Goal: Task Accomplishment & Management: Manage account settings

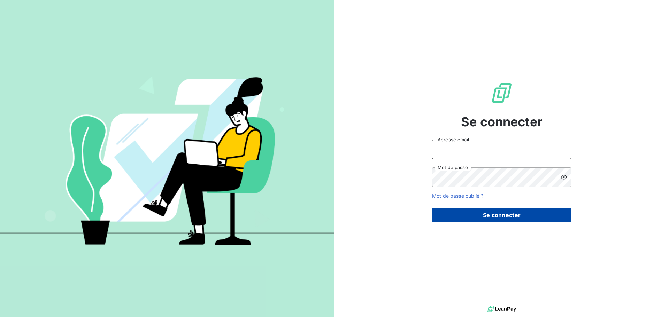
type input "[EMAIL_ADDRESS][DOMAIN_NAME]"
click at [524, 220] on button "Se connecter" at bounding box center [501, 215] width 139 height 15
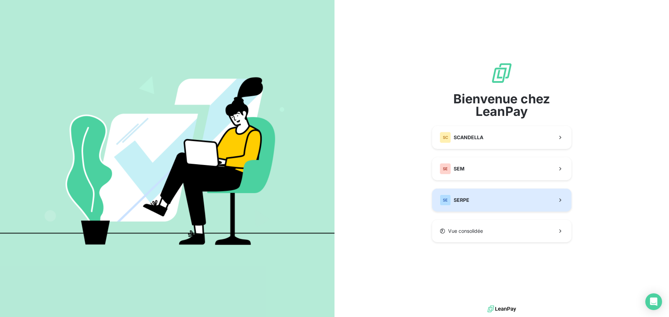
click at [516, 200] on button "SE SERPE" at bounding box center [501, 200] width 139 height 23
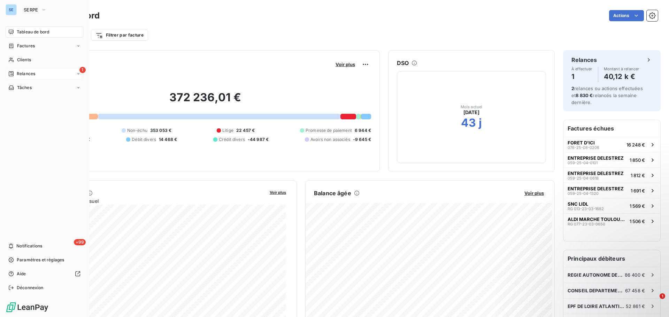
click at [42, 76] on div "1 Relances" at bounding box center [45, 73] width 78 height 11
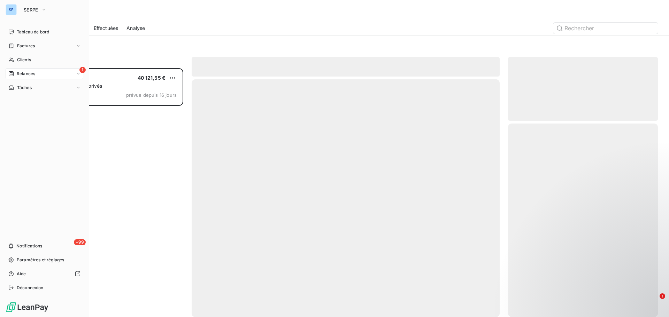
scroll to position [244, 145]
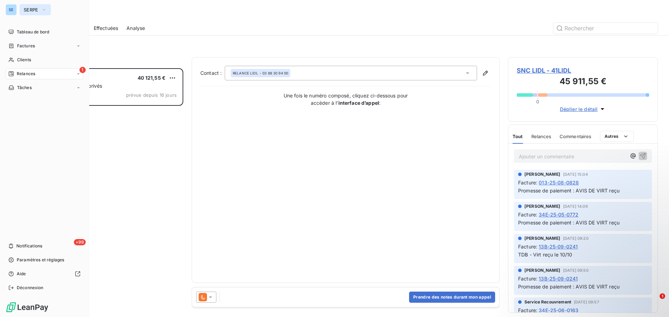
click at [43, 11] on icon "button" at bounding box center [44, 9] width 6 height 7
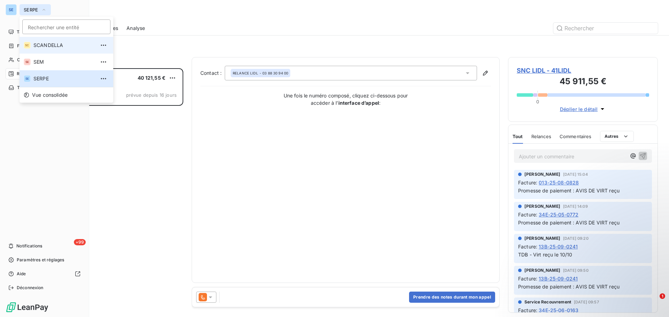
click at [46, 44] on span "SCANDELLA" at bounding box center [64, 45] width 62 height 7
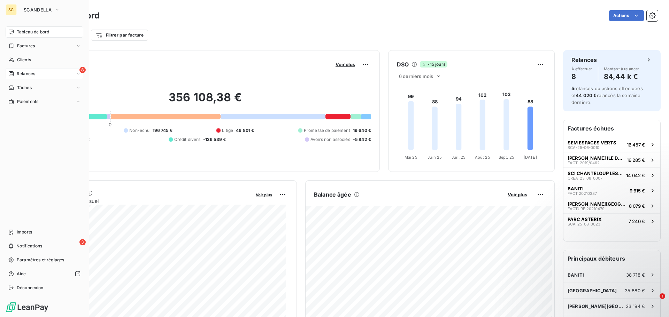
click at [24, 74] on span "Relances" at bounding box center [26, 74] width 18 height 6
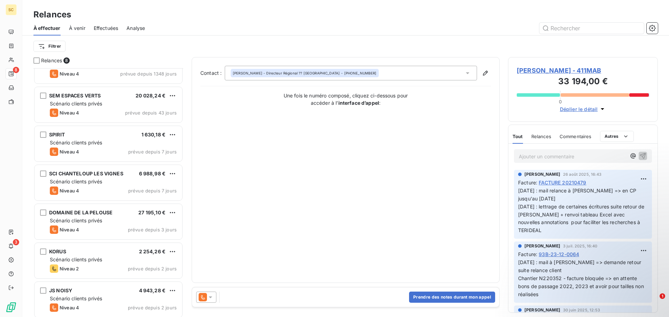
scroll to position [63, 0]
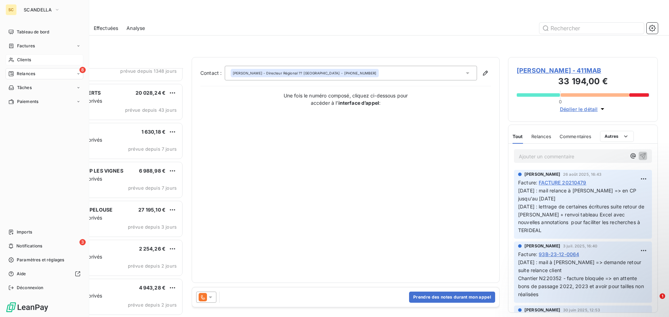
click at [26, 57] on span "Clients" at bounding box center [24, 60] width 14 height 6
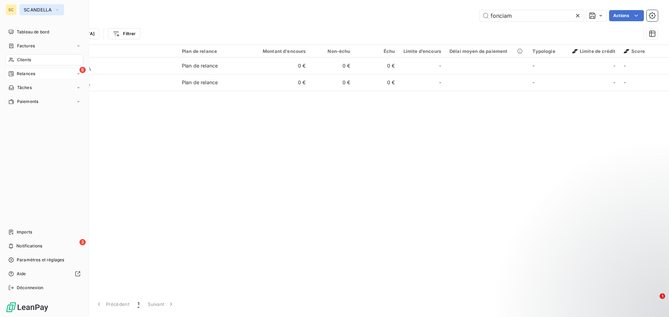
type input "fonciam"
click at [31, 12] on span "SCANDELLA" at bounding box center [38, 10] width 28 height 6
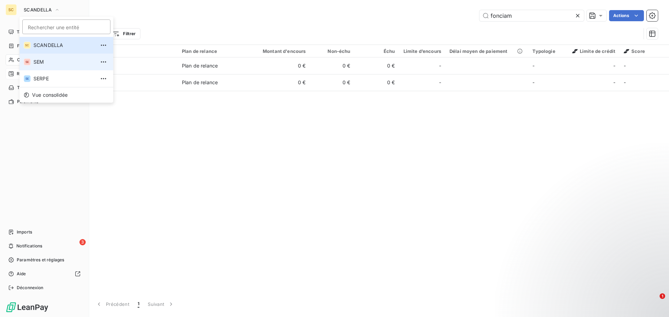
click at [37, 60] on span "SEM" at bounding box center [64, 62] width 62 height 7
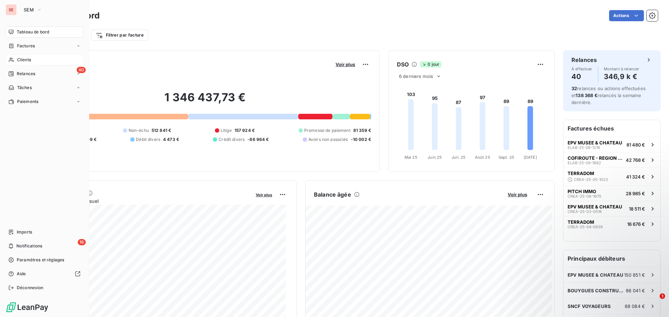
click at [44, 59] on div "Clients" at bounding box center [45, 59] width 78 height 11
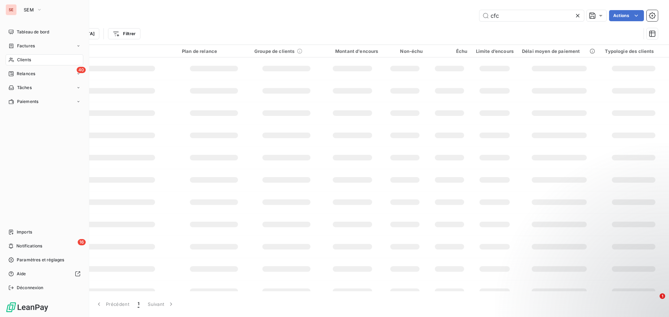
type input "fonciam"
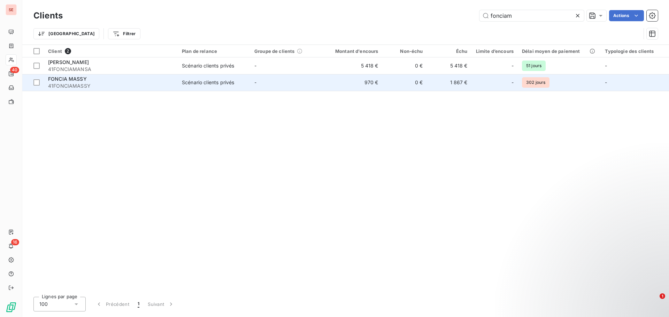
click at [208, 82] on div "Scénario clients privés" at bounding box center [208, 82] width 52 height 7
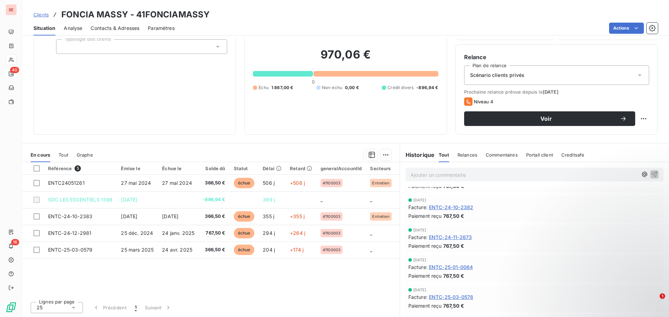
scroll to position [697, 0]
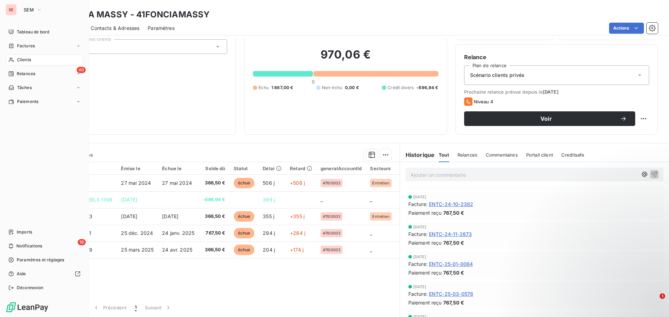
click at [28, 58] on span "Clients" at bounding box center [24, 60] width 14 height 6
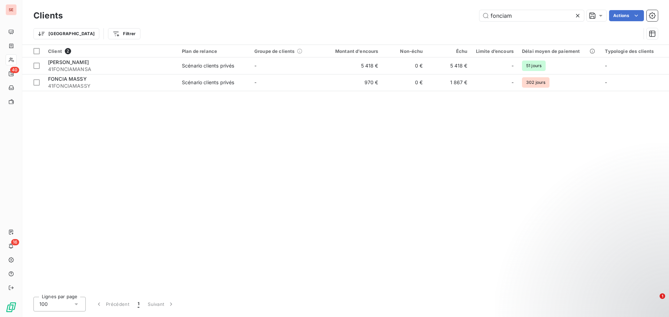
drag, startPoint x: 506, startPoint y: 17, endPoint x: 472, endPoint y: 17, distance: 34.1
click at [478, 17] on div "fonciam Actions" at bounding box center [364, 15] width 587 height 11
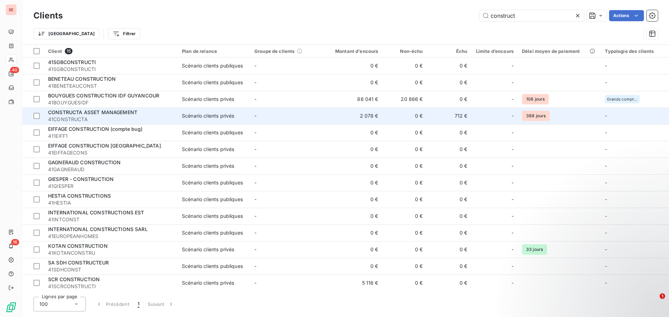
type input "construct"
click at [133, 113] on span "CONSTRUCTA ASSET MANAGEMENT" at bounding box center [92, 112] width 89 height 6
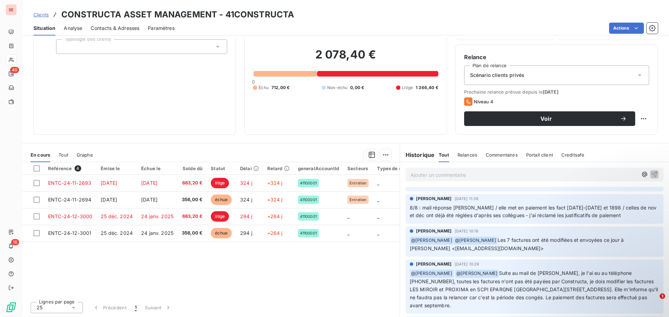
scroll to position [279, 0]
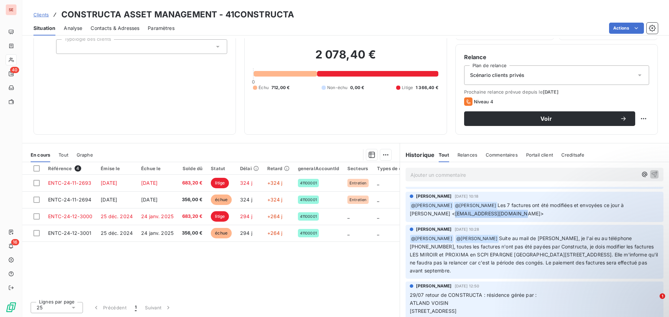
drag, startPoint x: 445, startPoint y: 215, endPoint x: 508, endPoint y: 217, distance: 62.7
click at [508, 217] on span "[PERSON_NAME] <[EMAIL_ADDRESS][DOMAIN_NAME]>" at bounding box center [477, 214] width 134 height 6
copy span "[EMAIL_ADDRESS][DOMAIN_NAME]"
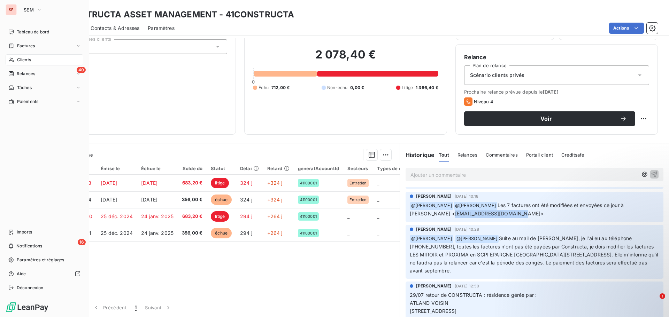
click at [26, 60] on span "Clients" at bounding box center [24, 60] width 14 height 6
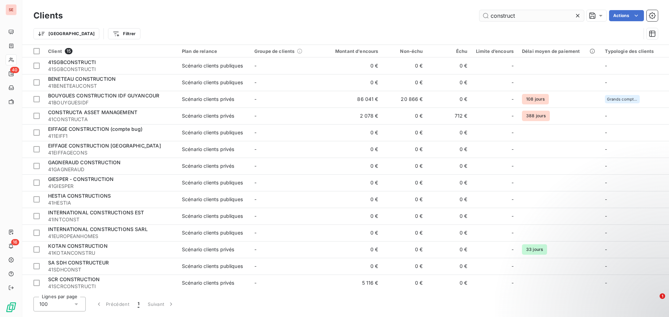
drag, startPoint x: 536, startPoint y: 18, endPoint x: 499, endPoint y: 17, distance: 36.6
click at [500, 17] on div "Clients construct Actions" at bounding box center [345, 15] width 624 height 15
drag, startPoint x: 518, startPoint y: 15, endPoint x: 479, endPoint y: 15, distance: 39.4
click at [479, 15] on input "construct" at bounding box center [531, 15] width 105 height 11
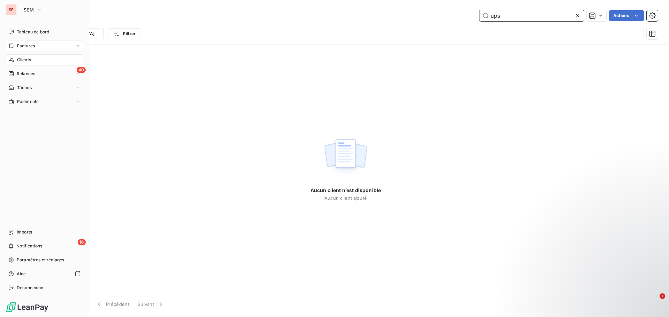
type input "ups"
click at [20, 46] on span "Factures" at bounding box center [26, 46] width 18 height 6
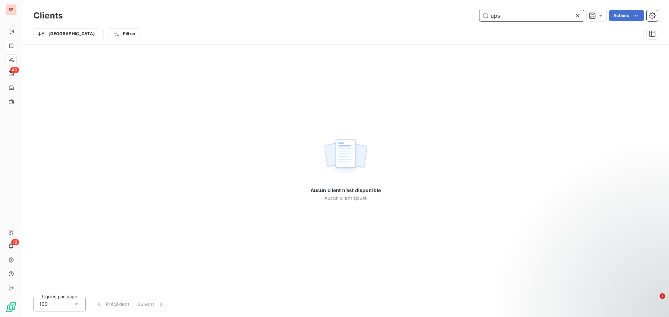
click at [473, 13] on div "ups Actions" at bounding box center [364, 15] width 587 height 11
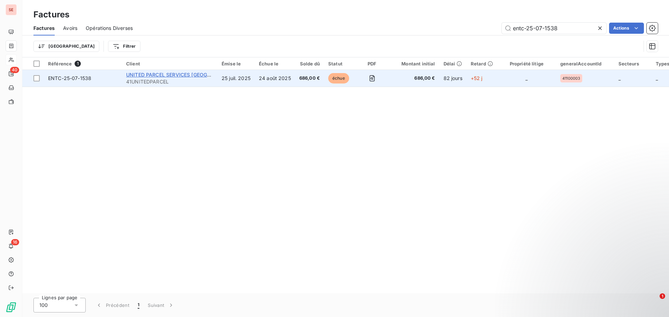
type input "entc-25-07-1538"
click at [140, 72] on span "UNITED PARCEL SERVICES [GEOGRAPHIC_DATA]" at bounding box center [184, 75] width 116 height 6
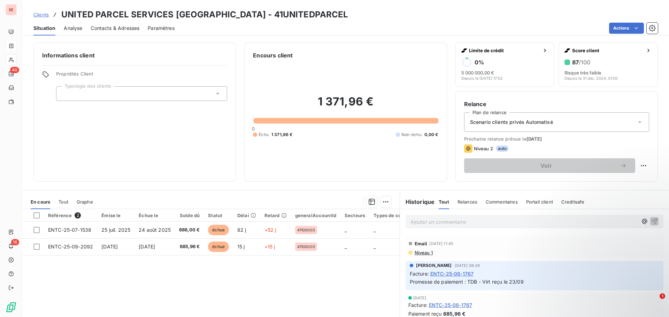
click at [110, 24] on div "Contacts & Adresses" at bounding box center [115, 28] width 49 height 15
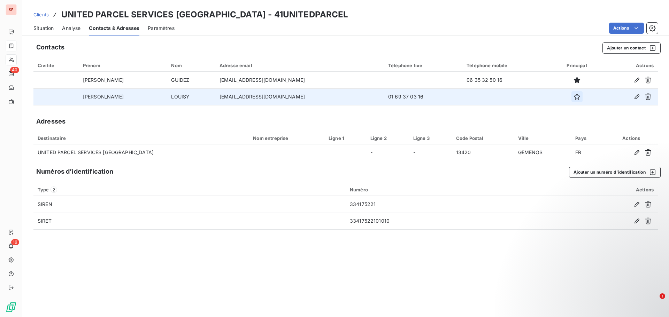
click at [573, 98] on icon "button" at bounding box center [576, 96] width 7 height 7
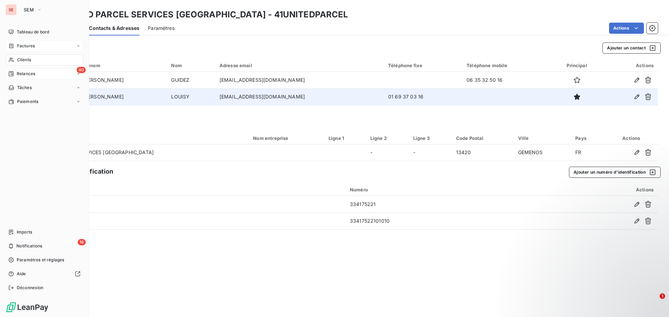
click at [31, 76] on span "Relances" at bounding box center [26, 74] width 18 height 6
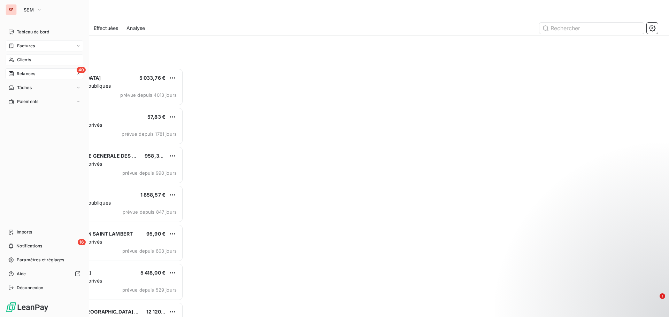
scroll to position [244, 145]
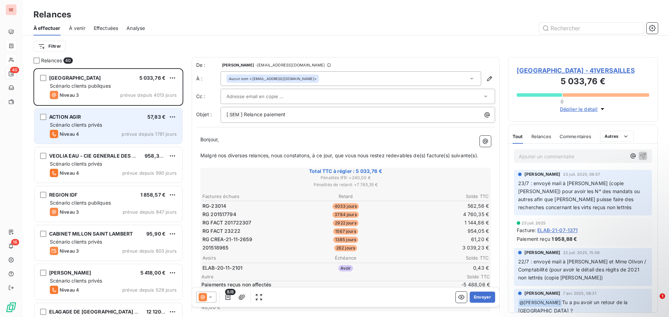
click at [86, 118] on div "ACTION AGIR 57,83 €" at bounding box center [113, 117] width 127 height 6
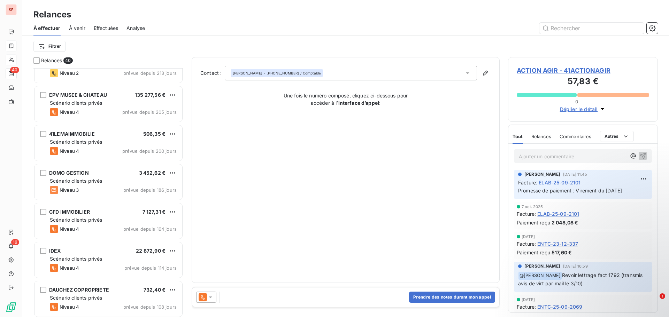
scroll to position [453, 0]
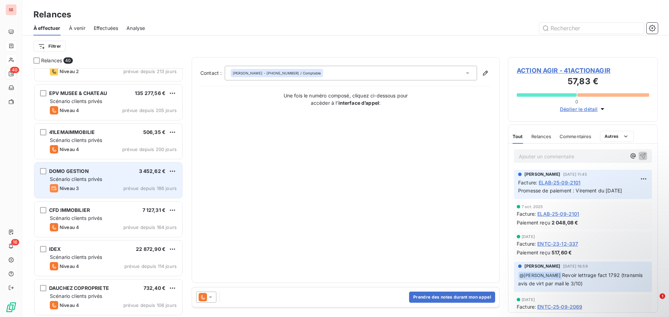
click at [97, 186] on div "Niveau 3 prévue depuis 186 jours" at bounding box center [113, 188] width 127 height 8
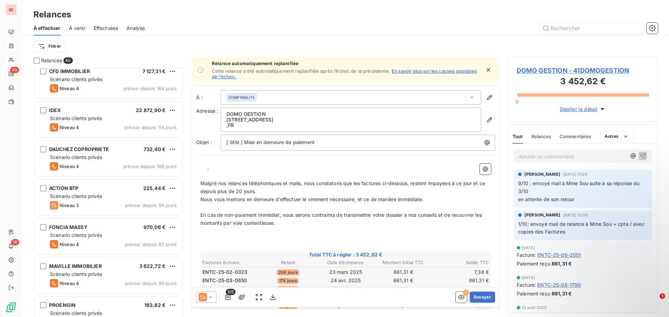
scroll to position [593, 0]
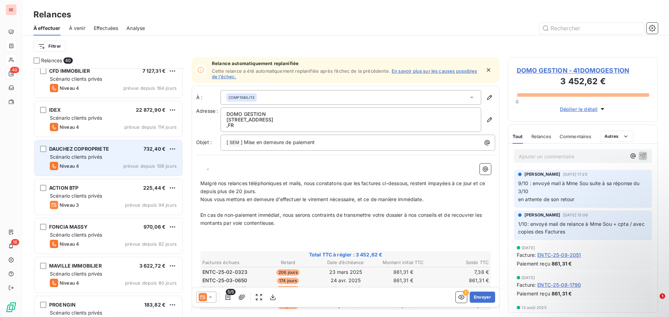
click at [101, 160] on div "Scénario clients privés" at bounding box center [113, 157] width 127 height 7
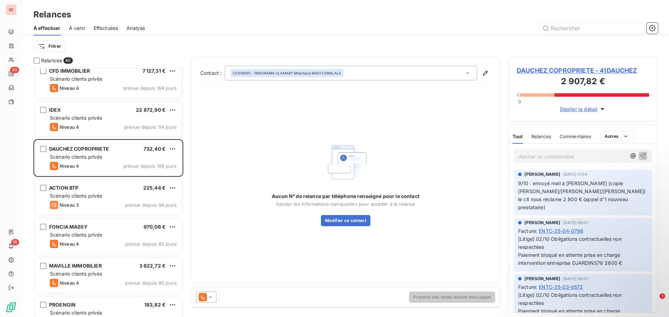
click at [556, 70] on span "DAUCHEZ COPROPRIETE - 41DAUCHEZ" at bounding box center [583, 70] width 132 height 9
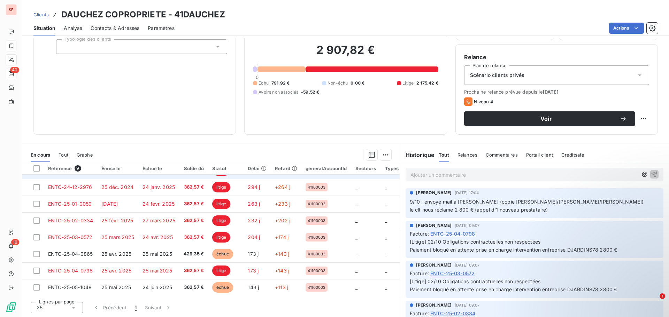
scroll to position [32, 0]
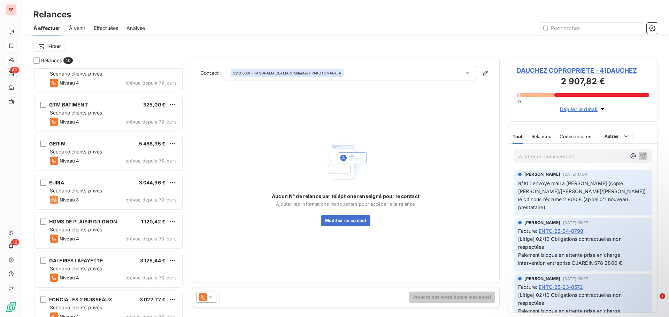
scroll to position [871, 0]
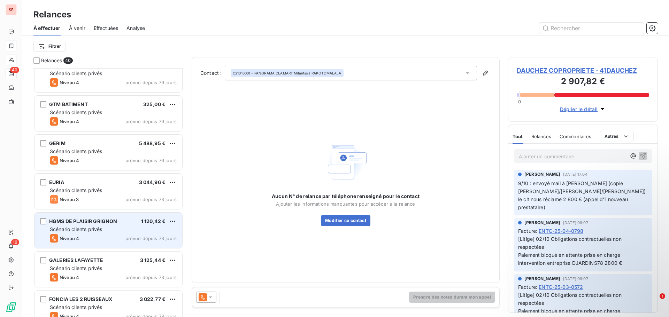
click at [116, 227] on div "Scénario clients privés" at bounding box center [113, 229] width 127 height 7
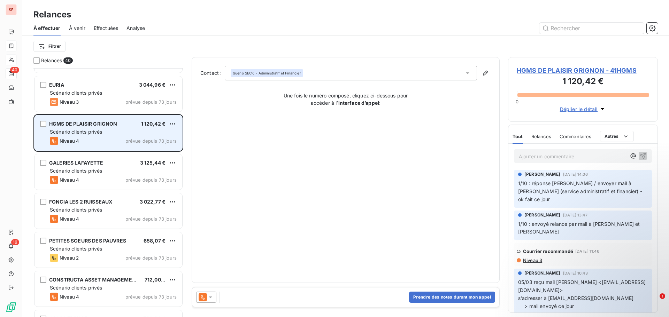
scroll to position [976, 0]
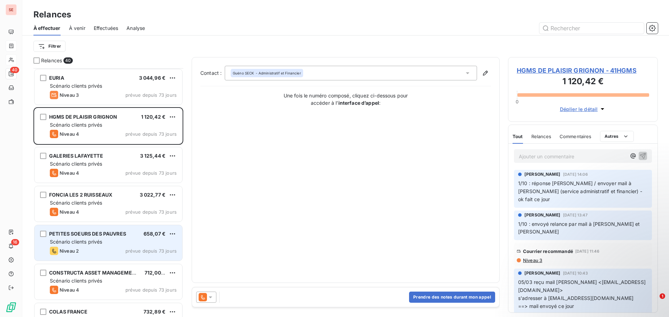
click at [95, 239] on span "Scénario clients privés" at bounding box center [76, 242] width 52 height 6
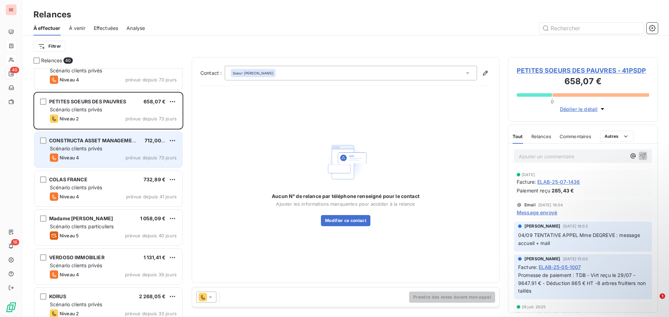
scroll to position [1115, 0]
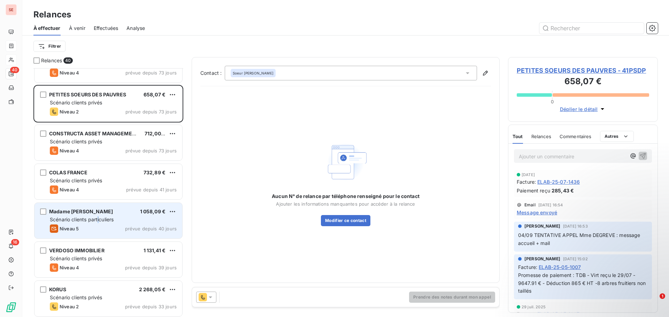
click at [100, 218] on span "Scénario clients particuliers" at bounding box center [82, 220] width 64 height 6
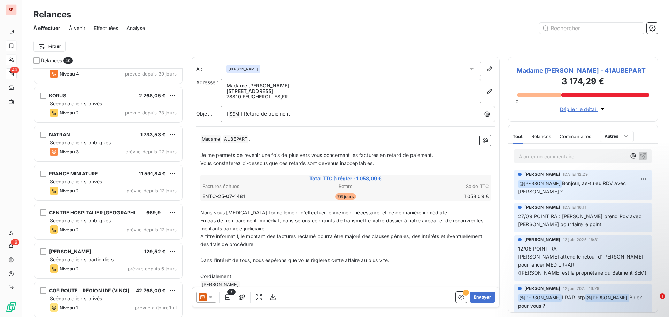
scroll to position [1312, 0]
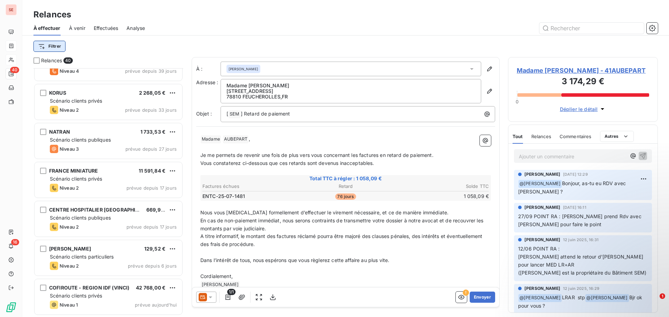
click at [47, 46] on html "SE 40 16 Relances À effectuer À venir Effectuées Analyse Filtrer Relances 40 Ma…" at bounding box center [334, 158] width 669 height 317
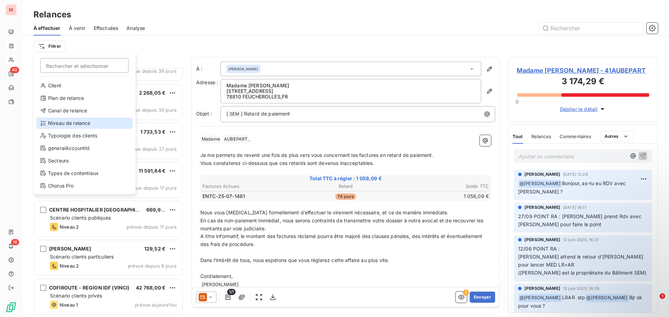
click at [61, 126] on div "Niveau de relance" at bounding box center [84, 123] width 97 height 11
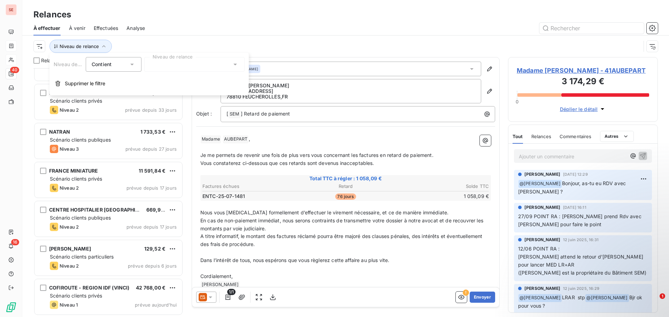
click at [185, 69] on div at bounding box center [194, 64] width 100 height 15
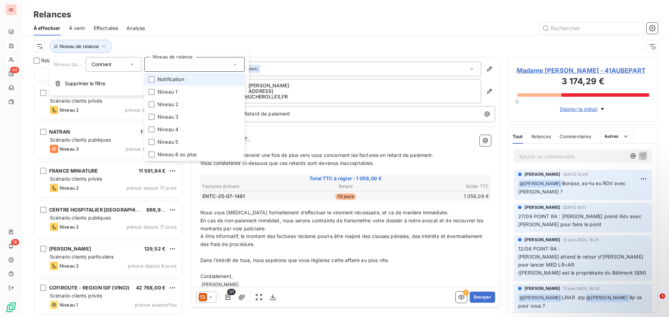
click at [179, 79] on span "Notification" at bounding box center [170, 79] width 27 height 7
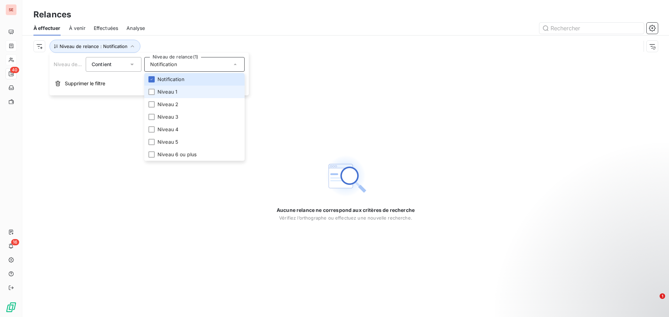
click at [176, 90] on span "Niveau 1" at bounding box center [167, 91] width 20 height 7
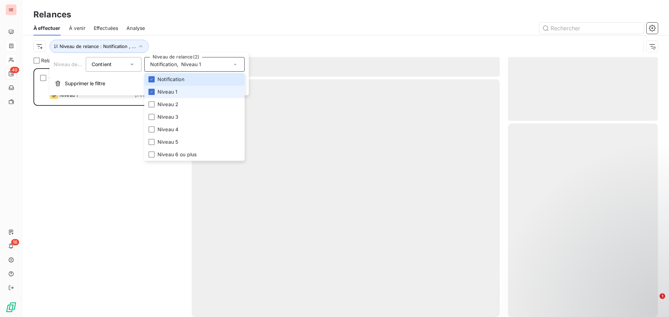
scroll to position [244, 145]
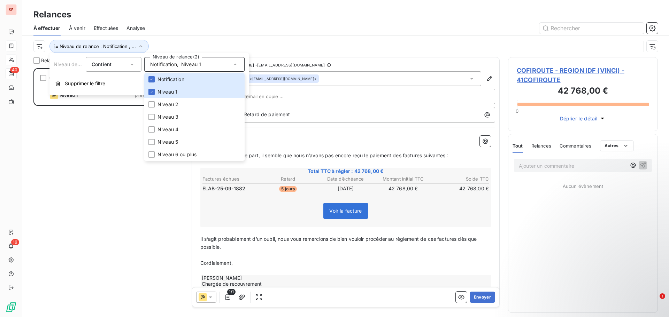
click at [208, 36] on div "Niveau de relance : Notification , ..." at bounding box center [345, 47] width 624 height 22
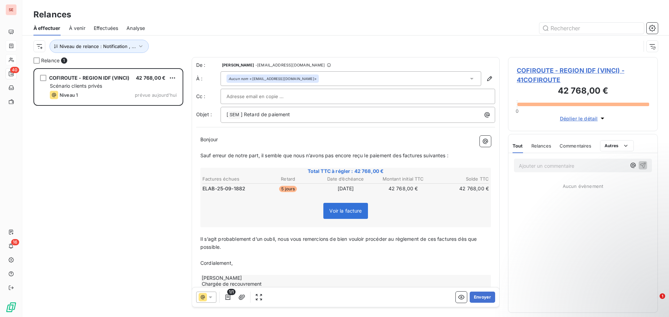
click at [531, 70] on span "COFIROUTE - REGION IDF (VINCI) - 41COFIROUTE" at bounding box center [583, 75] width 132 height 19
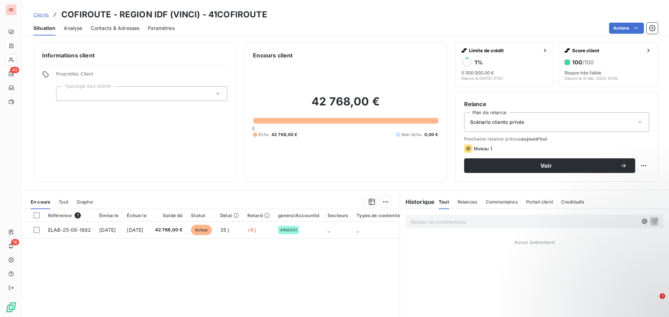
click at [669, 66] on html "SE 40 16 Clients COFIROUTE - REGION IDF (VINCI) - 41COFIROUTE Situation Analyse…" at bounding box center [334, 158] width 669 height 317
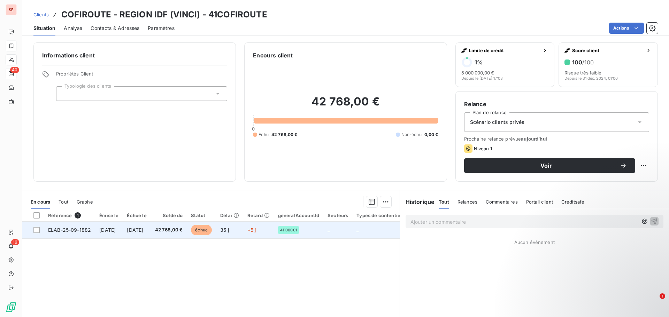
click at [183, 233] on span "42 768,00 €" at bounding box center [169, 230] width 28 height 7
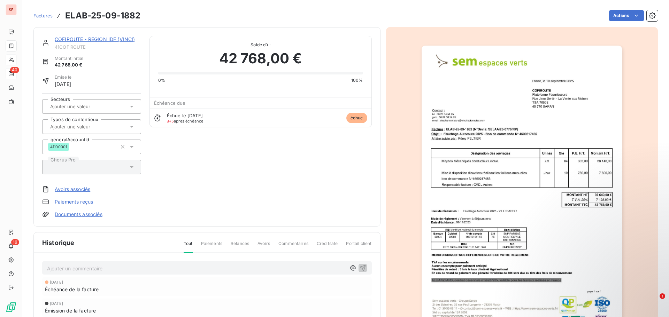
click at [109, 36] on link "COFIROUTE - REGION IDF (VINCI)" at bounding box center [95, 39] width 80 height 6
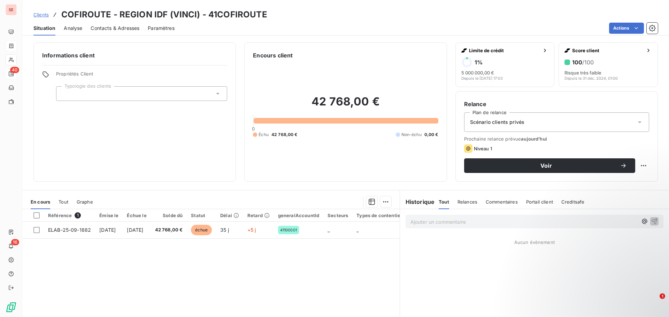
click at [113, 30] on span "Contacts & Adresses" at bounding box center [115, 28] width 49 height 7
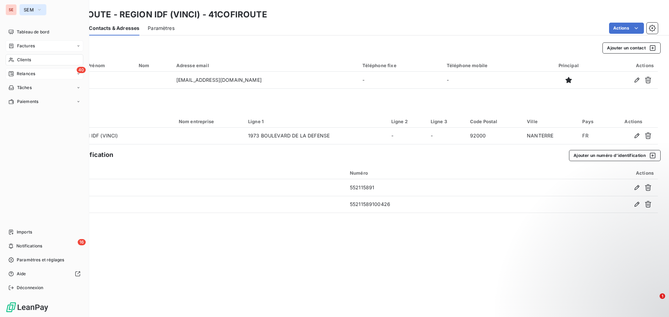
click at [37, 11] on icon "button" at bounding box center [40, 9] width 6 height 7
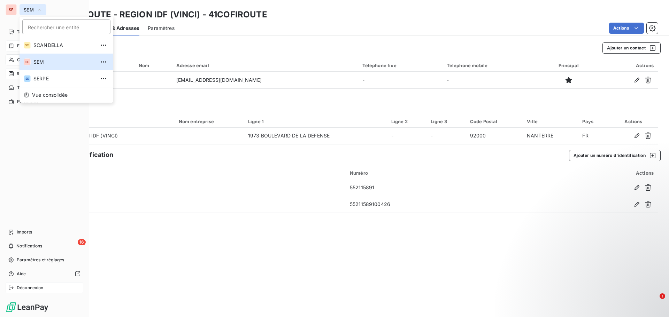
click at [30, 289] on span "Déconnexion" at bounding box center [30, 288] width 27 height 6
